Goal: Task Accomplishment & Management: Complete application form

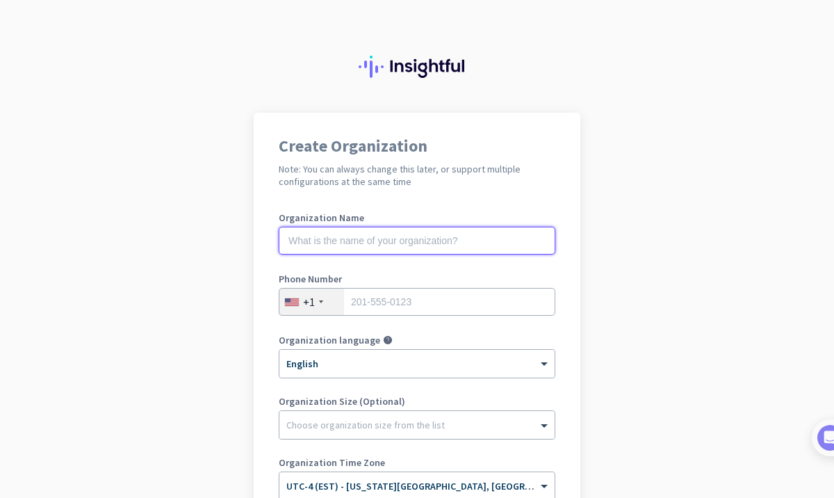
click at [405, 249] on input "text" at bounding box center [417, 241] width 277 height 28
click at [404, 245] on input "text" at bounding box center [417, 241] width 277 height 28
type input "Merocr"
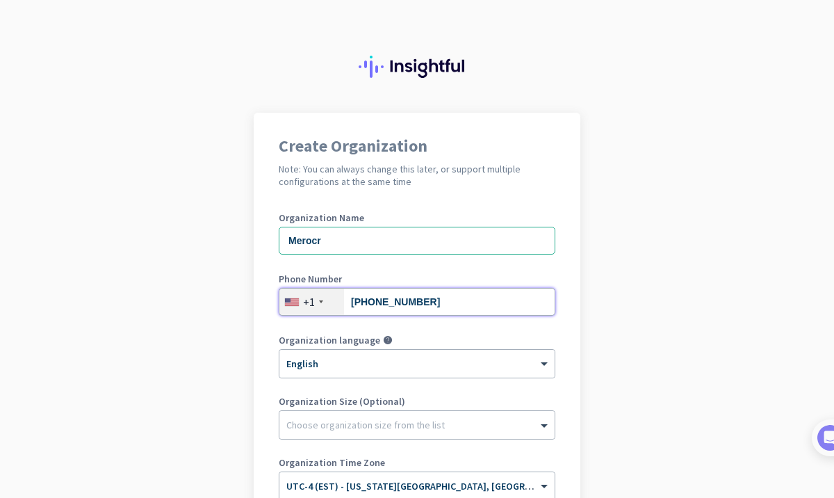
type input "[PHONE_NUMBER]"
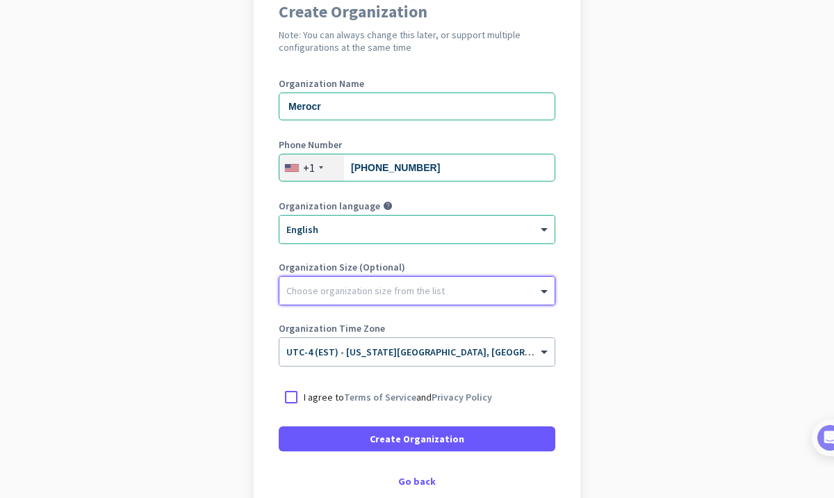
scroll to position [158, 0]
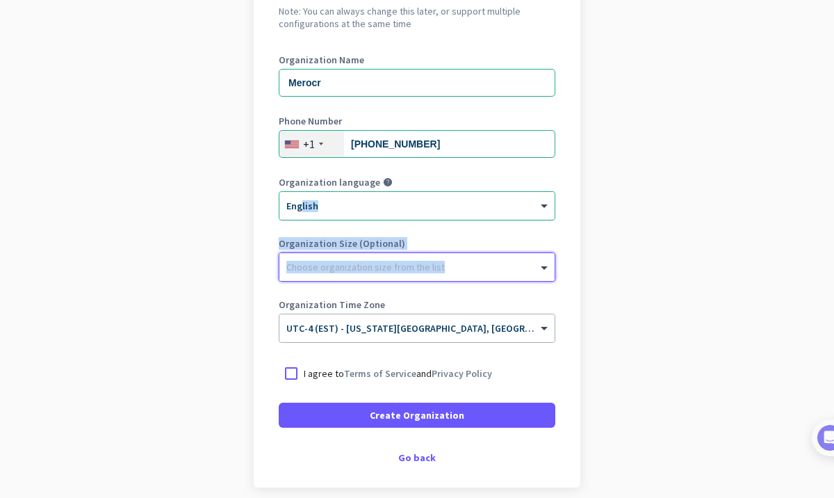
drag, startPoint x: 406, startPoint y: 293, endPoint x: 303, endPoint y: 208, distance: 133.7
click at [303, 208] on div "Organization Name Merocr Phone Number +1 904 8609088 Organization language help…" at bounding box center [417, 205] width 277 height 300
